Goal: Check status: Check status

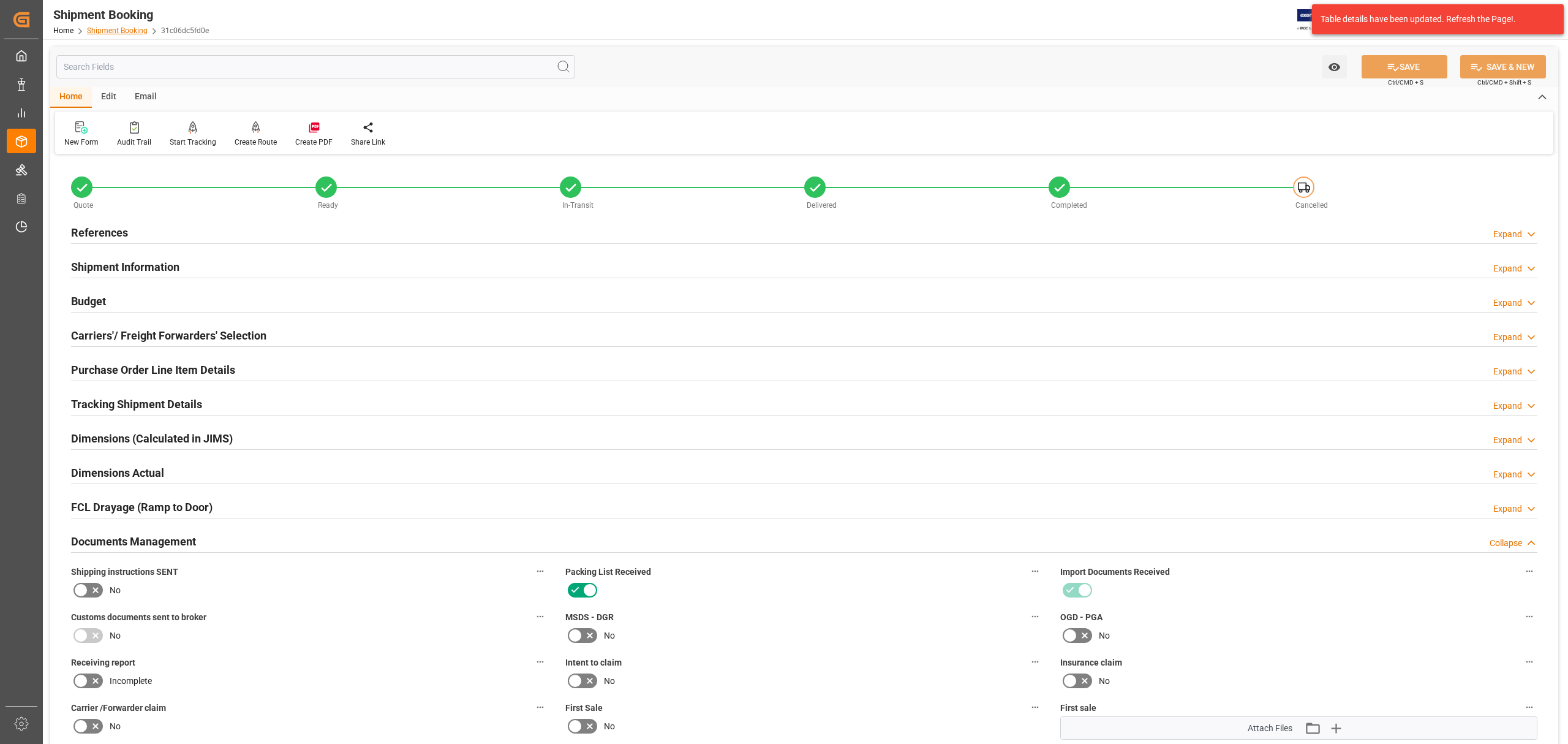
click at [133, 31] on link "Shipment Booking" at bounding box center [117, 31] width 61 height 9
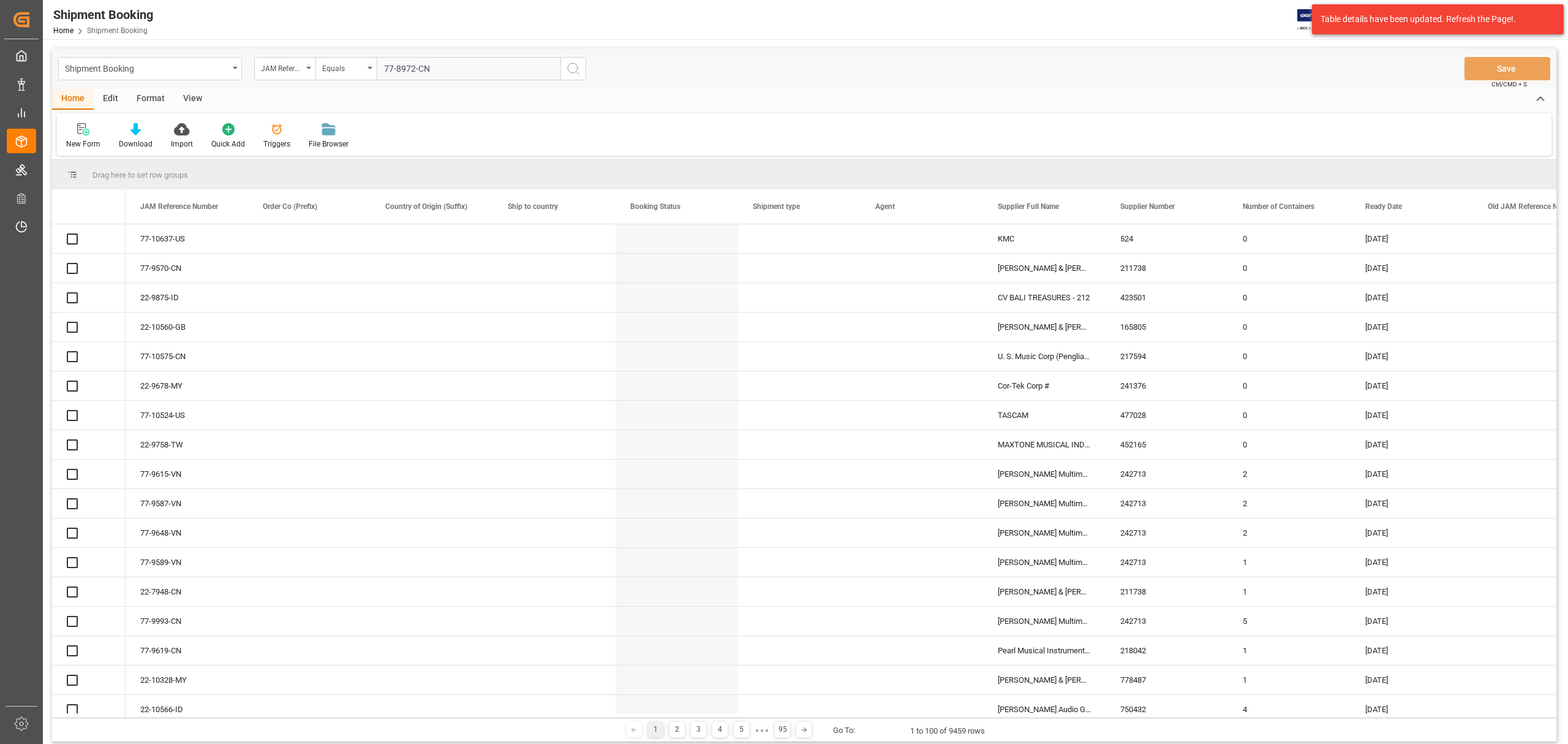
type input "77-8972-CN"
click at [582, 74] on button "search button" at bounding box center [572, 69] width 25 height 24
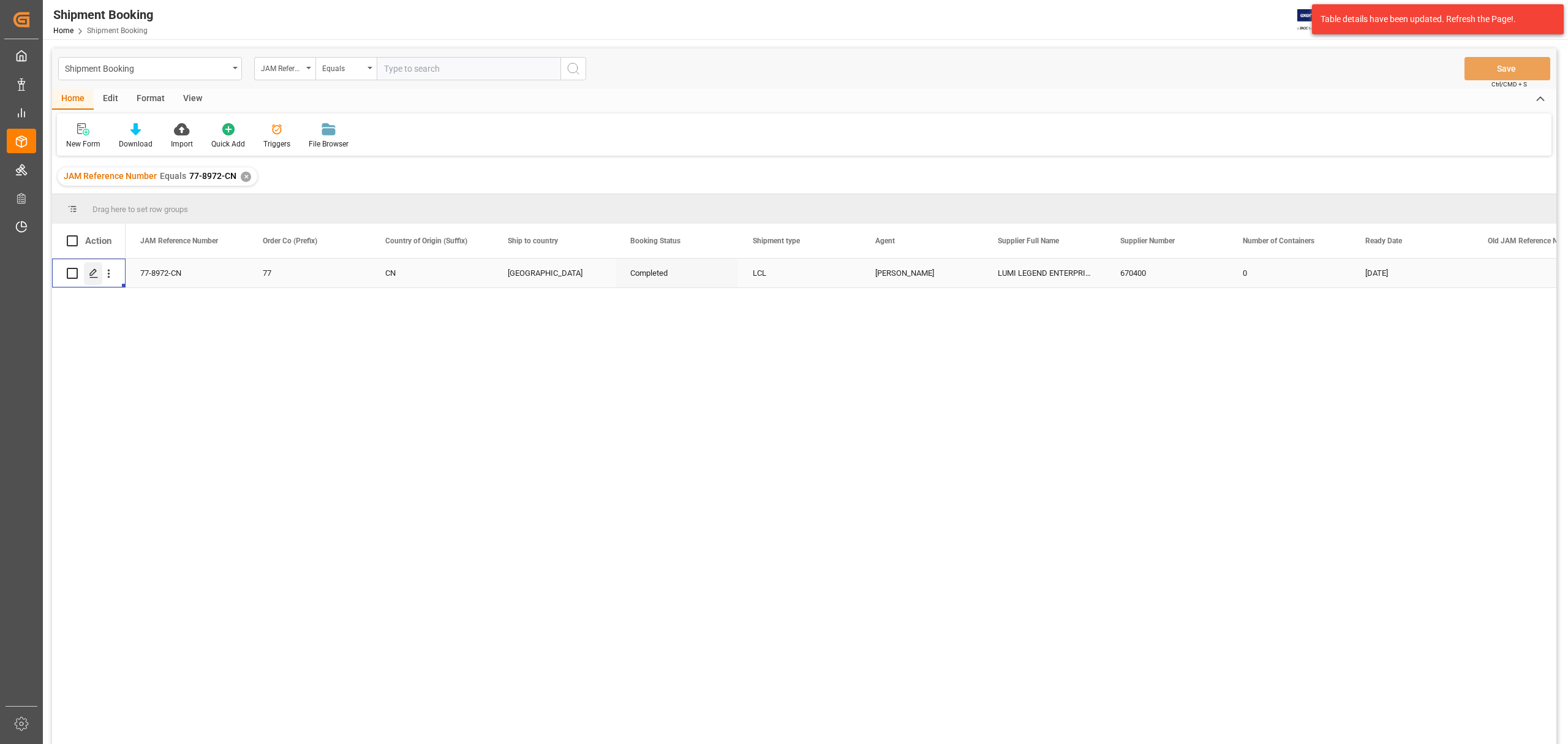
click at [89, 272] on icon "Press SPACE to select this row." at bounding box center [93, 273] width 10 height 10
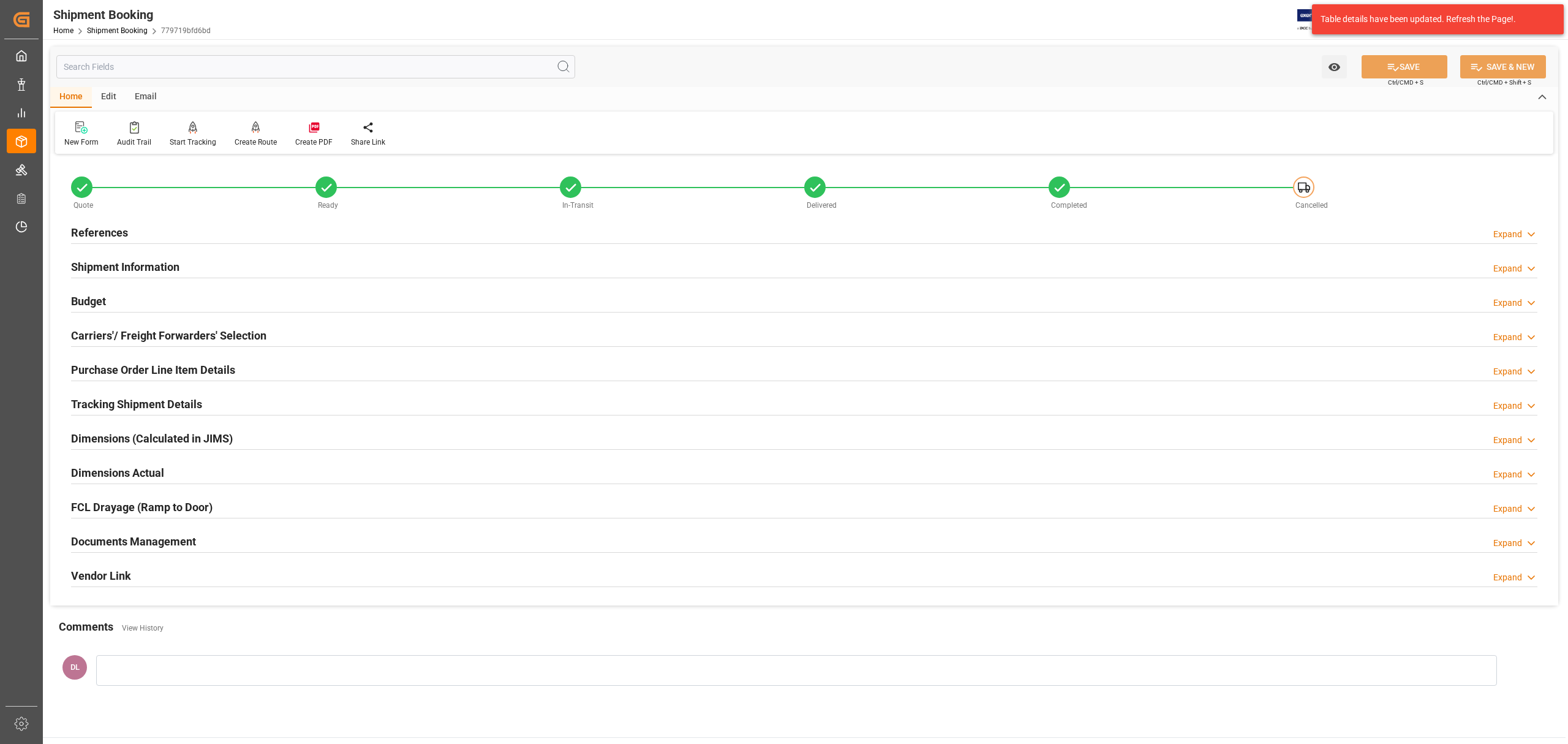
click at [202, 540] on div "Documents Management Expand" at bounding box center [804, 540] width 1466 height 24
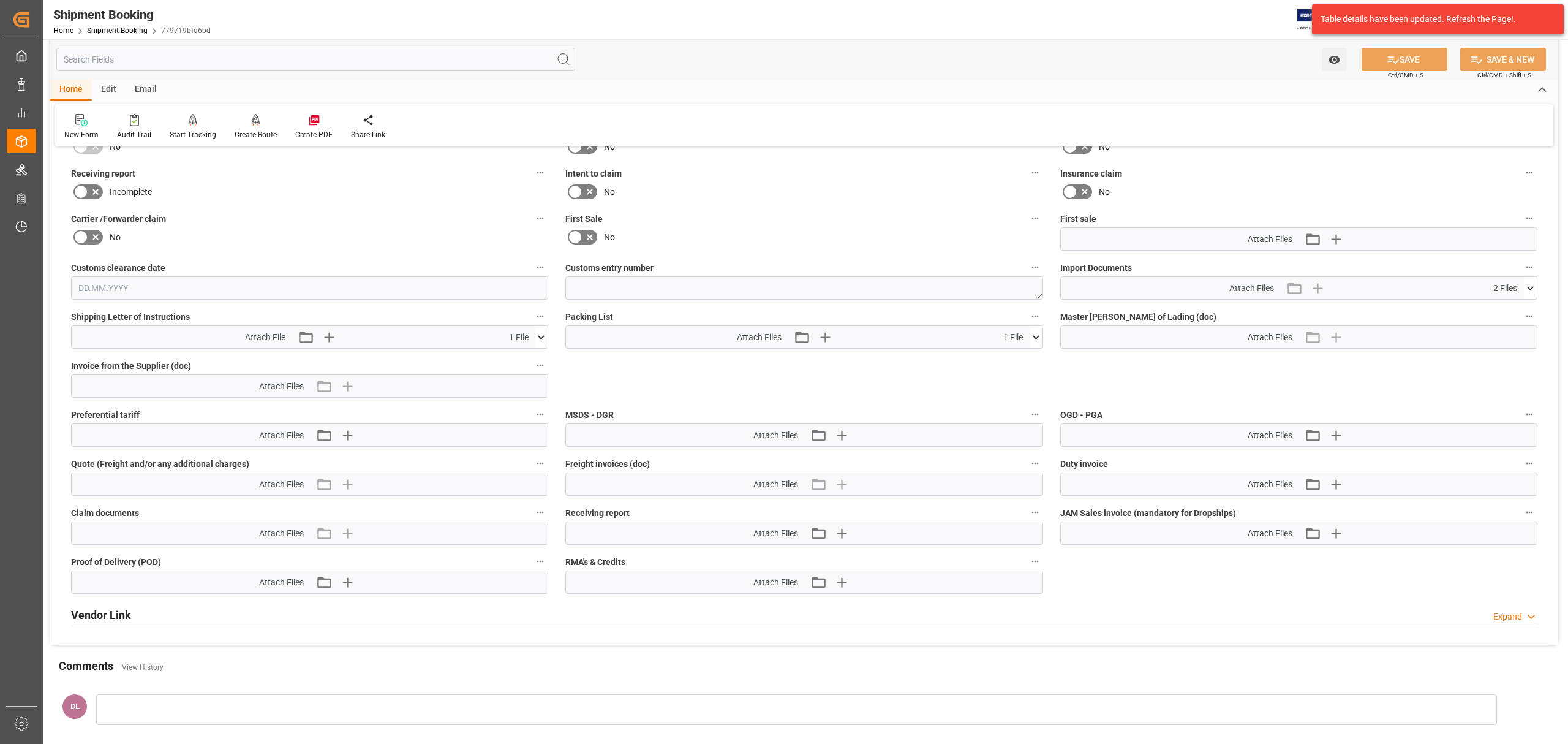
scroll to position [490, 0]
click at [1528, 288] on icon at bounding box center [1529, 286] width 13 height 13
click at [1503, 324] on icon at bounding box center [1498, 322] width 10 height 10
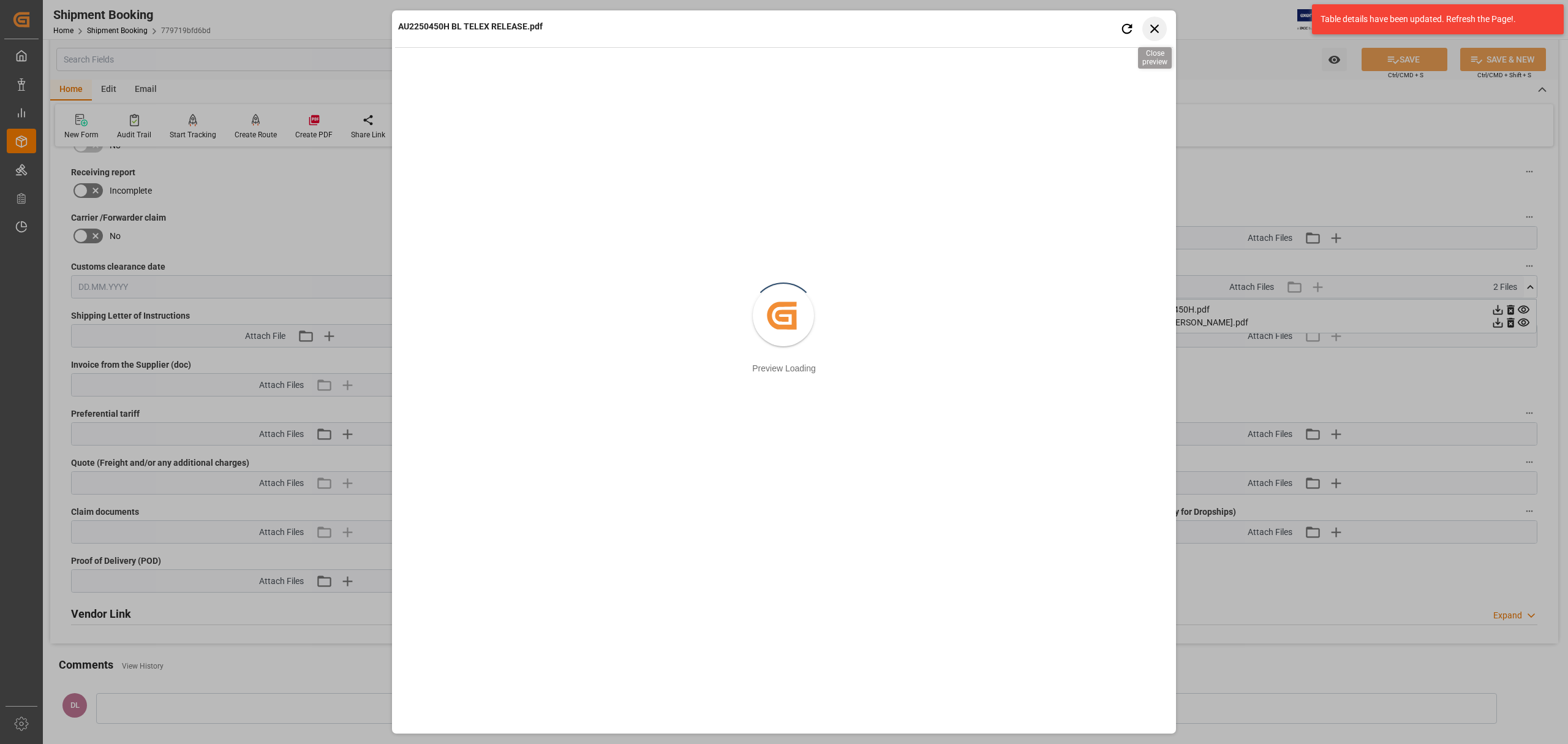
drag, startPoint x: 1155, startPoint y: 25, endPoint x: 1349, endPoint y: 258, distance: 303.2
click at [1155, 25] on icon "button" at bounding box center [1154, 28] width 15 height 15
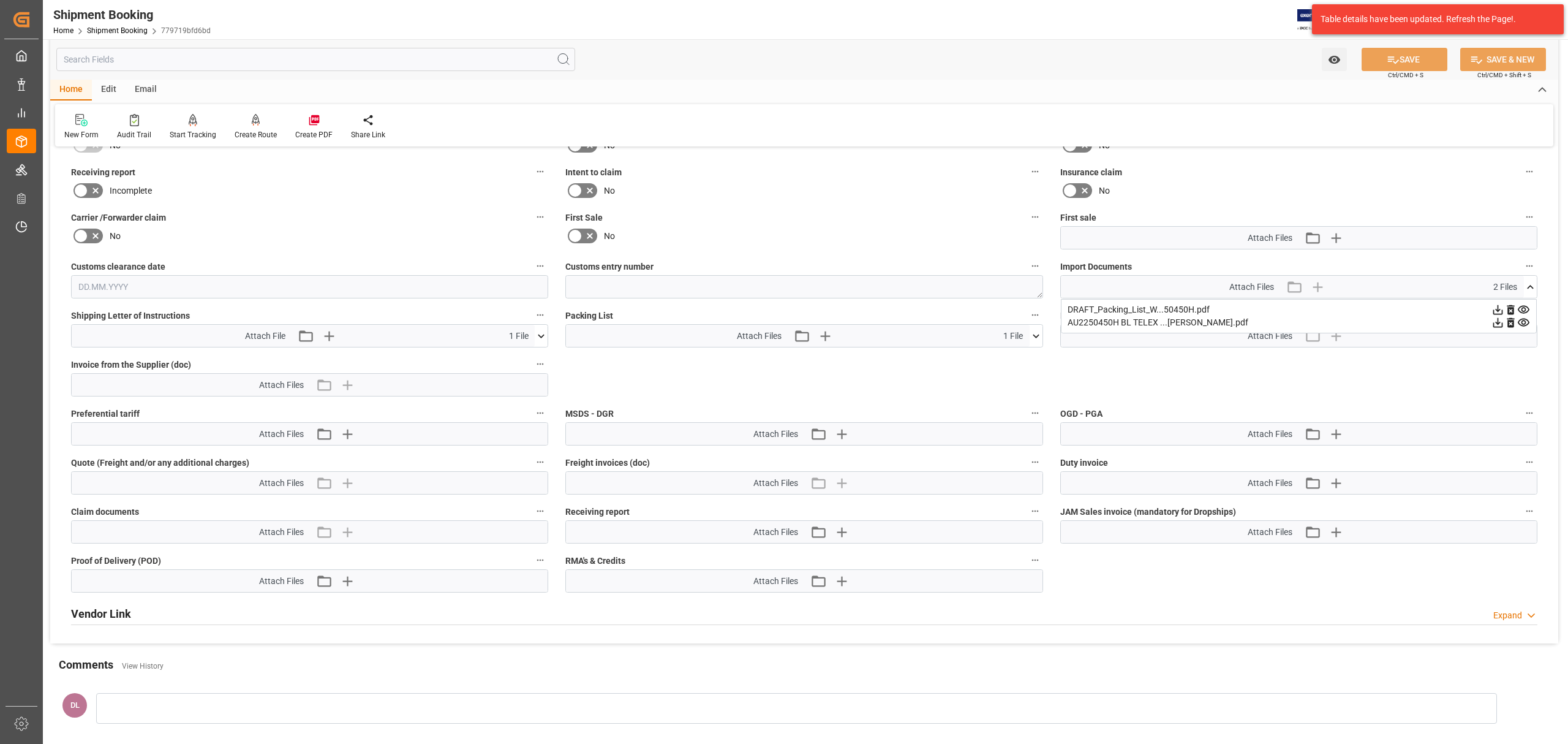
click at [1037, 339] on icon at bounding box center [1036, 336] width 13 height 13
click at [543, 339] on icon at bounding box center [541, 336] width 13 height 13
click at [748, 227] on div "No" at bounding box center [803, 235] width 477 height 19
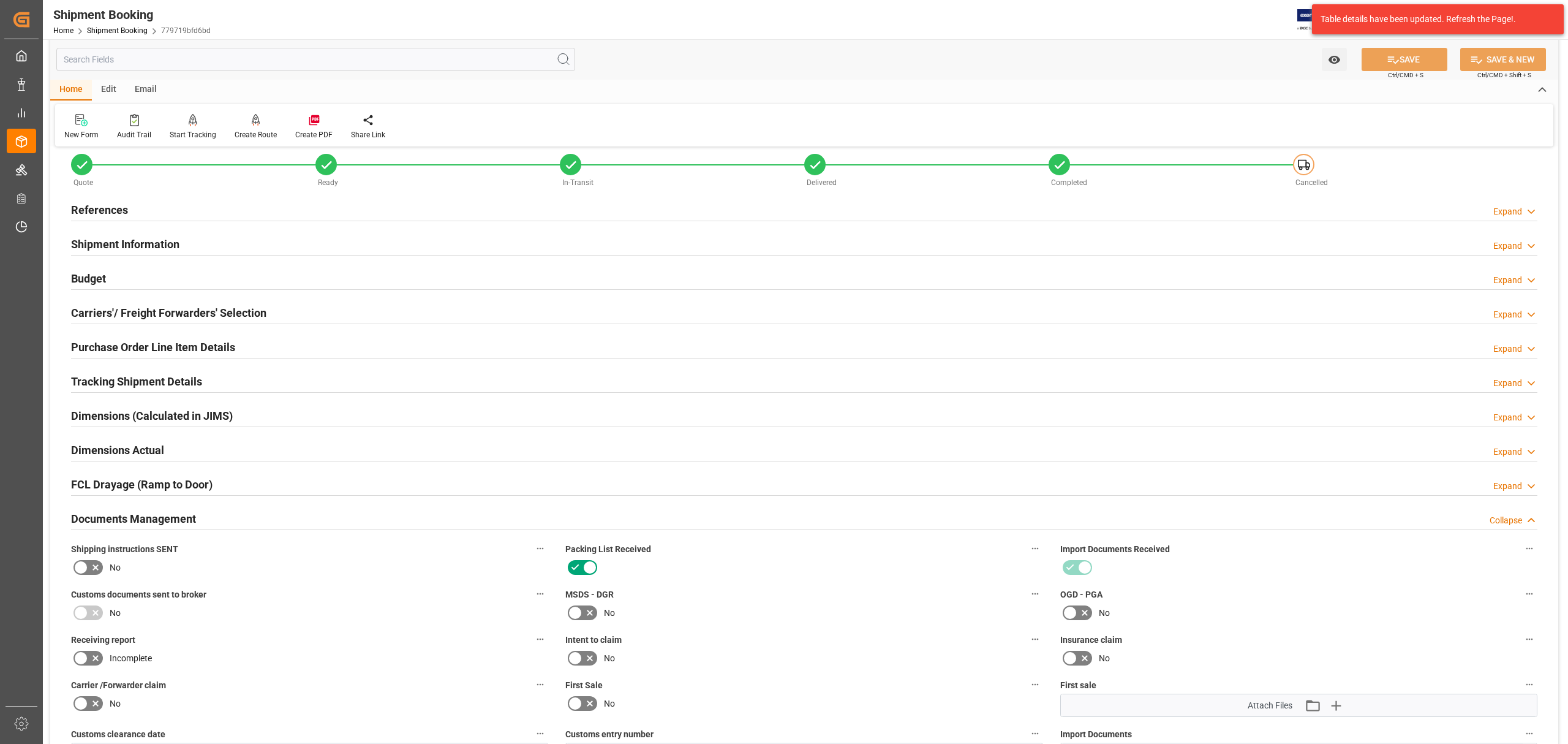
scroll to position [0, 0]
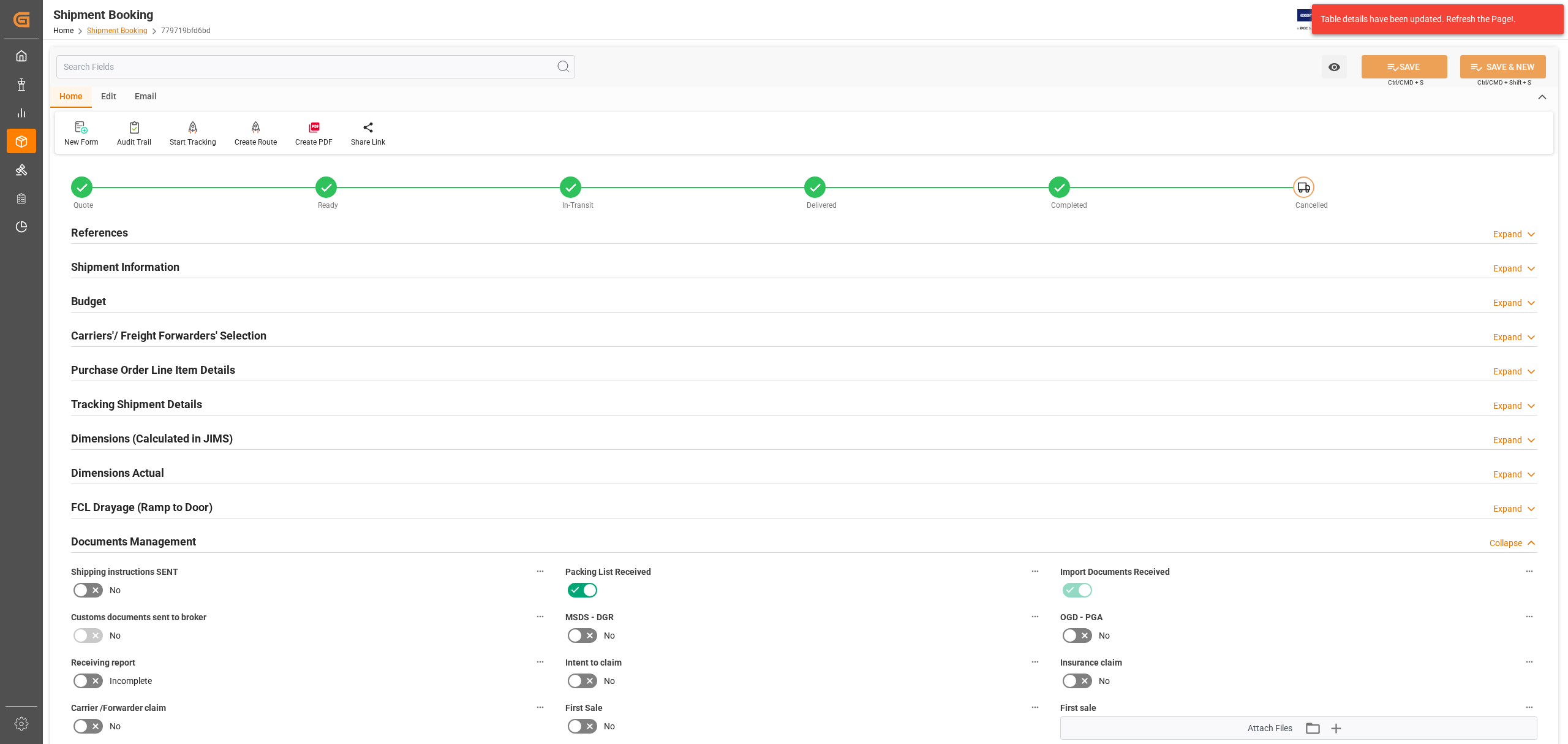
click at [102, 26] on link "Shipment Booking" at bounding box center [117, 31] width 61 height 9
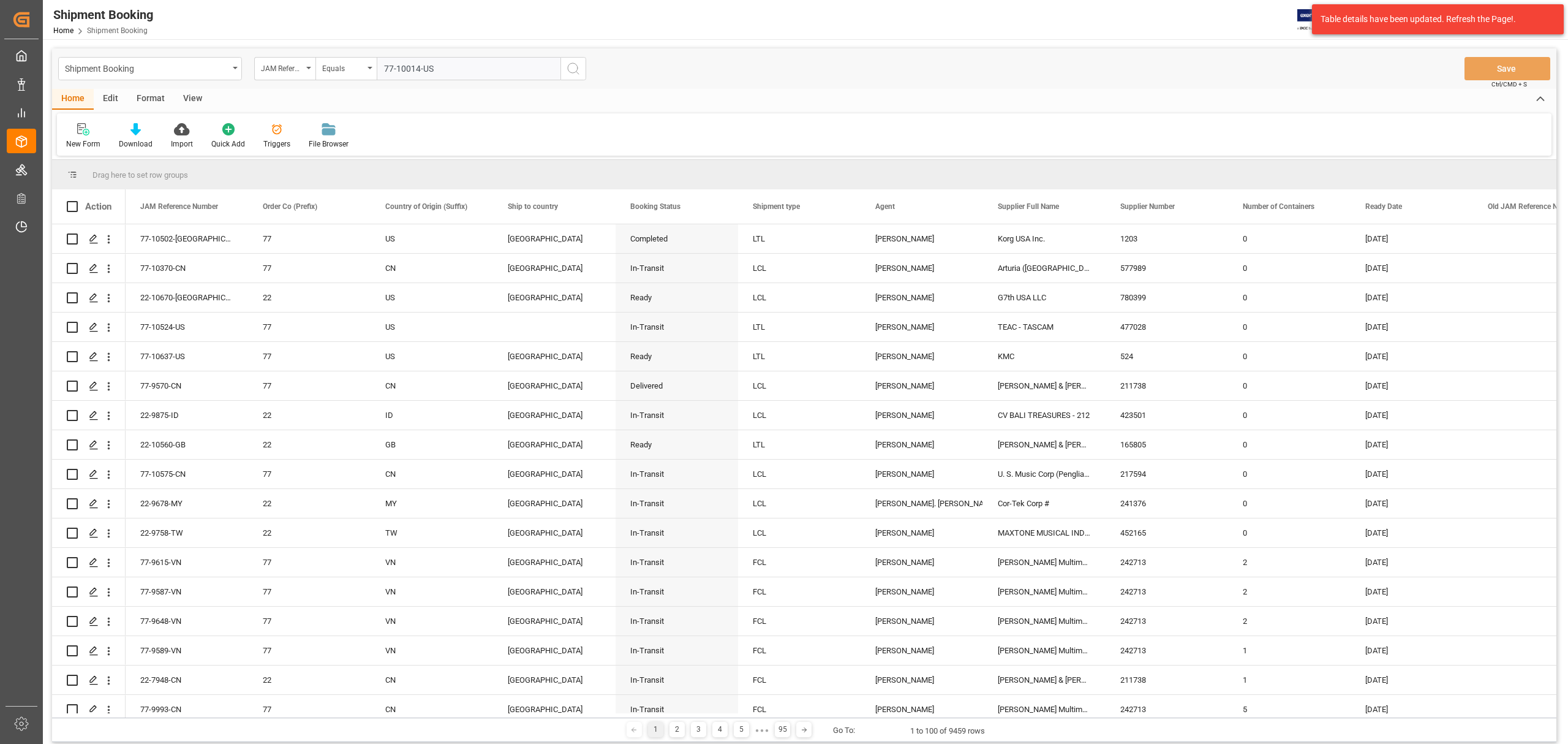
type input "77-10014-US"
click at [583, 72] on button "search button" at bounding box center [572, 69] width 25 height 24
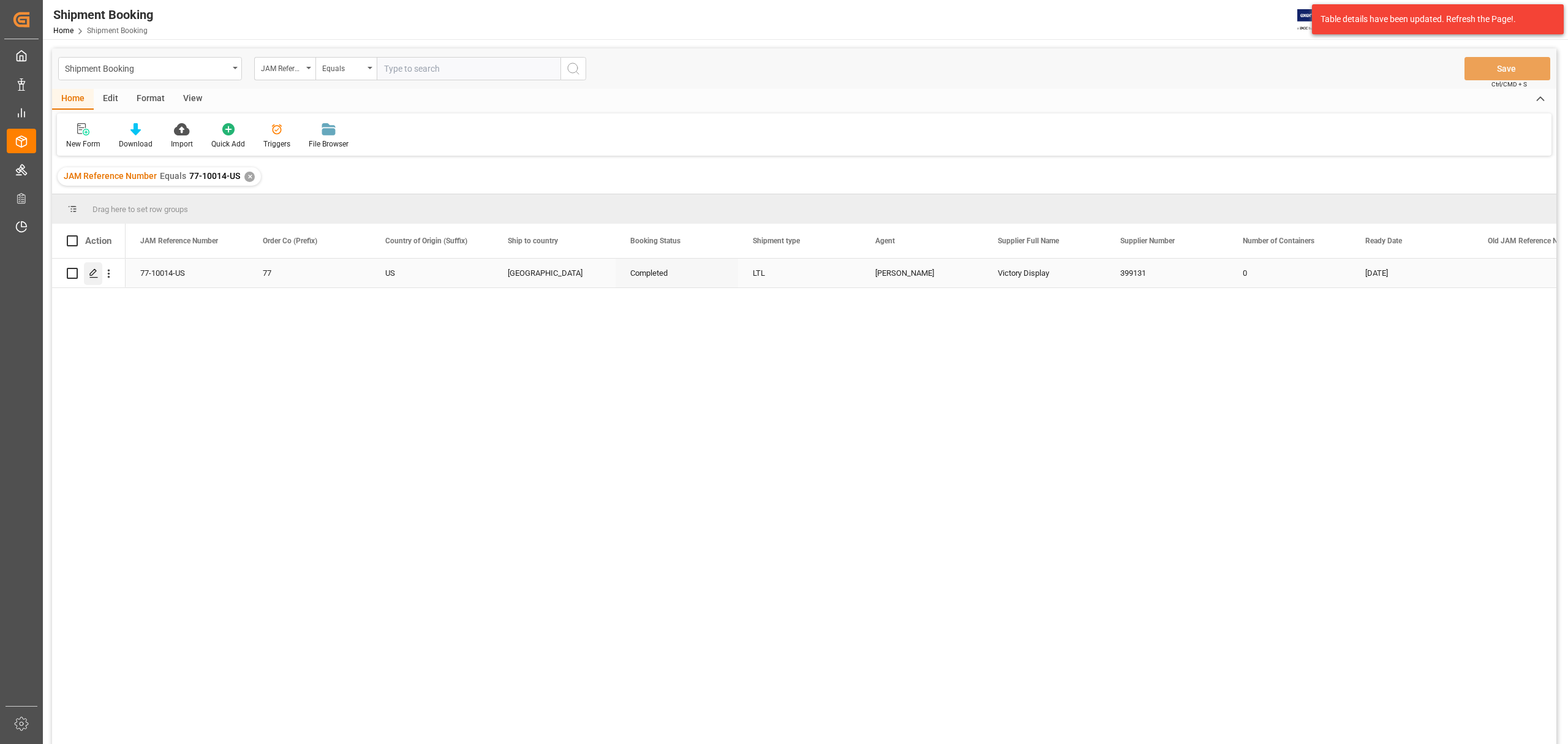
click at [94, 278] on line "Press SPACE to select this row." at bounding box center [94, 278] width 7 height 0
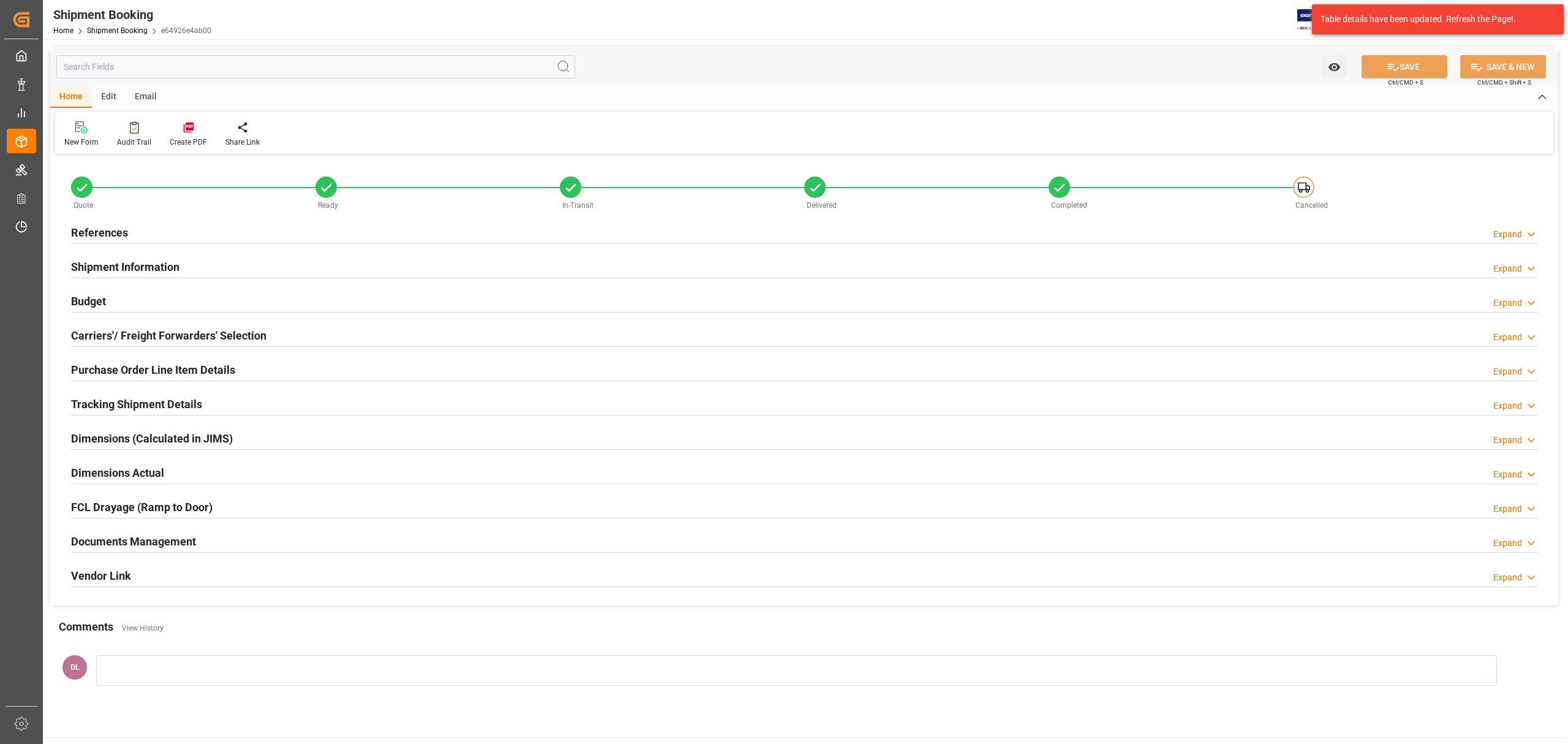
type input "[DATE] 13:26"
click at [184, 574] on div "Vendor Link Expand" at bounding box center [804, 574] width 1466 height 24
click at [167, 542] on h2 "Documents Management" at bounding box center [133, 541] width 125 height 17
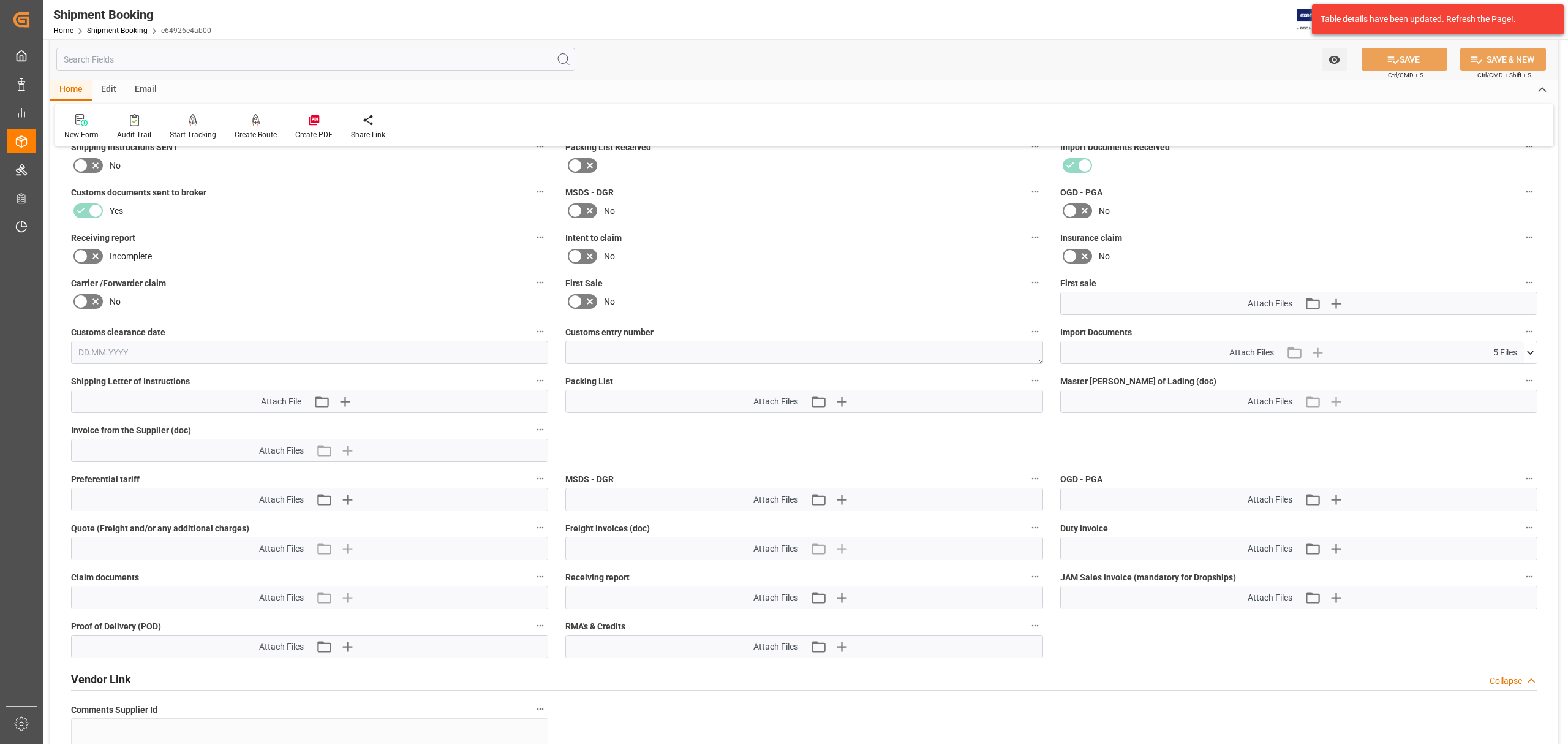
scroll to position [572, 0]
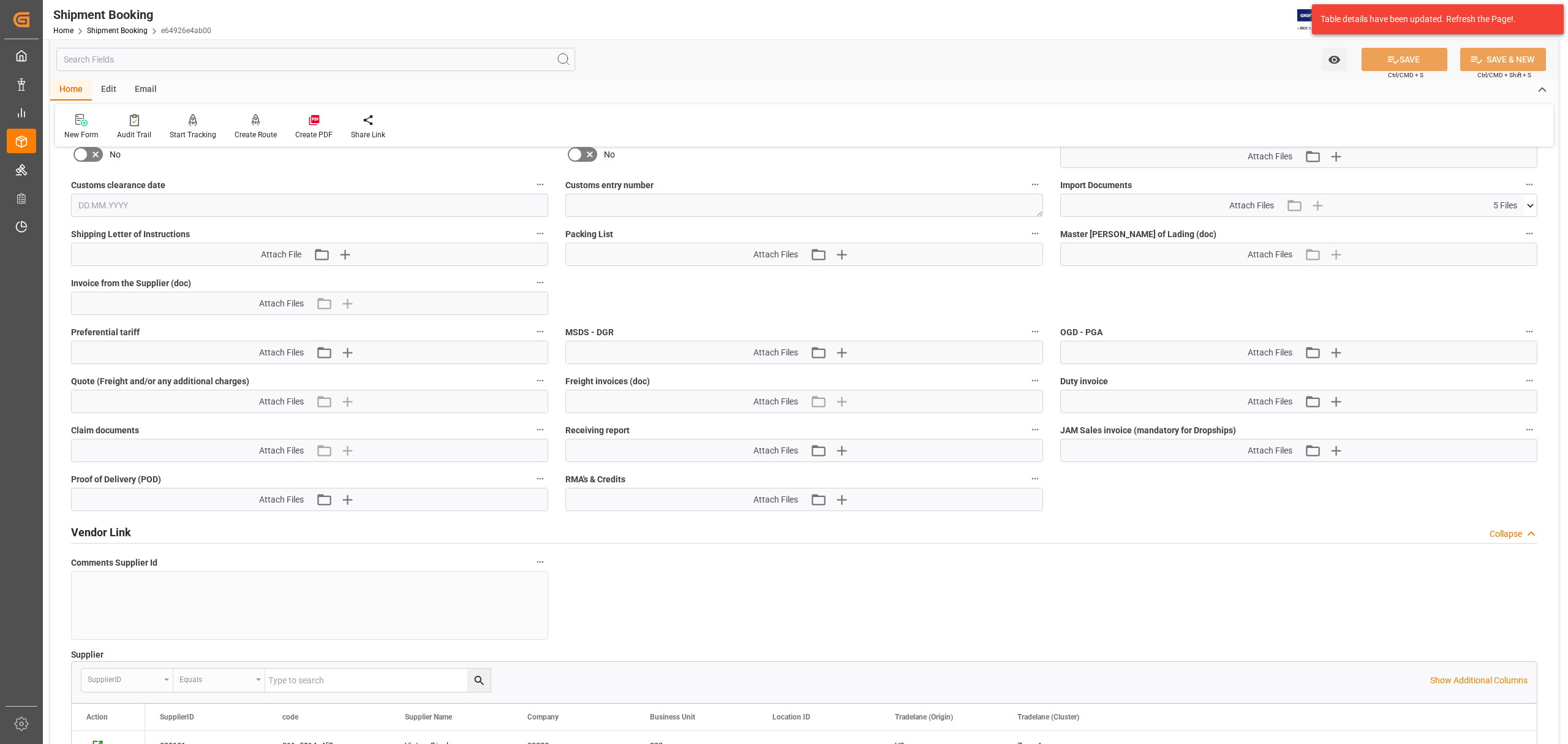
click at [1523, 210] on icon at bounding box center [1529, 206] width 13 height 13
